Goal: Find specific page/section: Find specific page/section

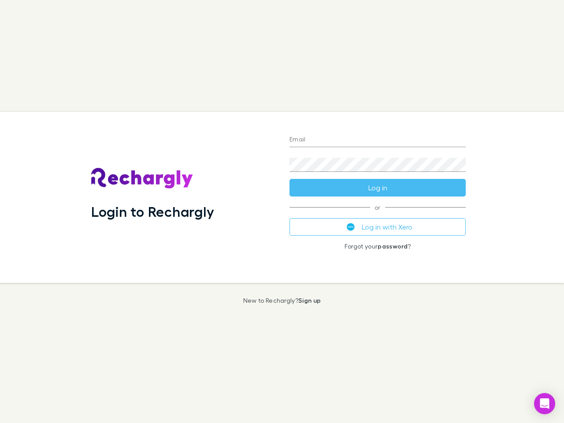
click at [282, 212] on div "Login to Rechargly" at bounding box center [183, 197] width 198 height 171
click at [378, 140] on input "Email" at bounding box center [378, 140] width 176 height 14
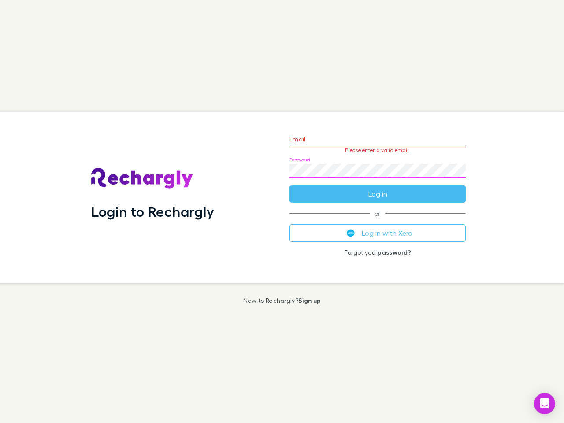
click at [378, 188] on form "Email Please enter a valid email. Password Log in" at bounding box center [378, 164] width 176 height 77
click at [378, 227] on div "Email Please enter a valid email. Password Log in or Log in with Xero Forgot yo…" at bounding box center [378, 197] width 191 height 171
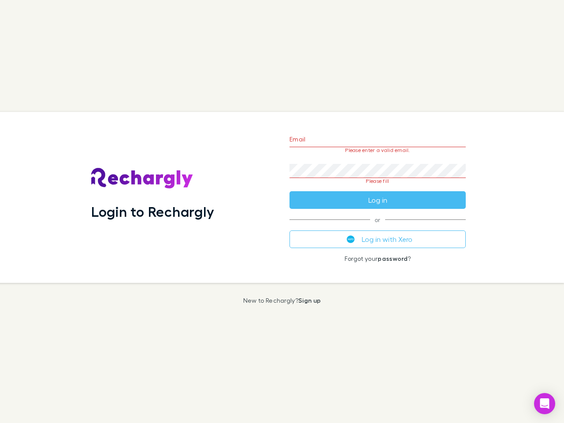
click at [545, 404] on icon "Open Intercom Messenger" at bounding box center [545, 404] width 9 height 11
